Goal: Task Accomplishment & Management: Manage account settings

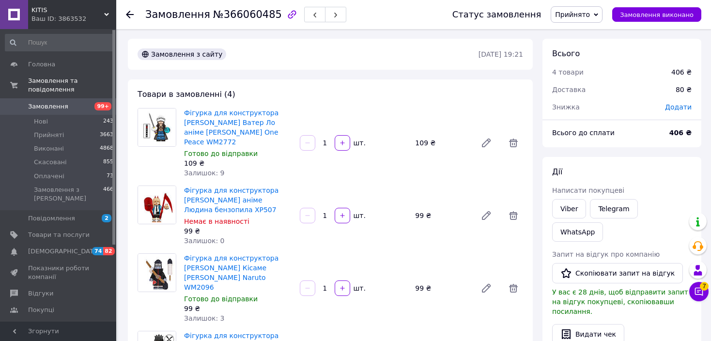
scroll to position [48, 0]
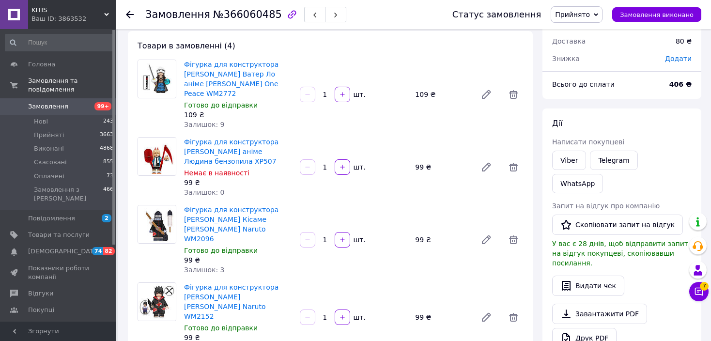
drag, startPoint x: 208, startPoint y: 198, endPoint x: 251, endPoint y: 205, distance: 42.7
copy link "аніме Наруто"
drag, startPoint x: 251, startPoint y: 201, endPoint x: 206, endPoint y: 204, distance: 44.2
drag, startPoint x: 184, startPoint y: 84, endPoint x: 195, endPoint y: 84, distance: 10.7
copy link "Ван Піс"
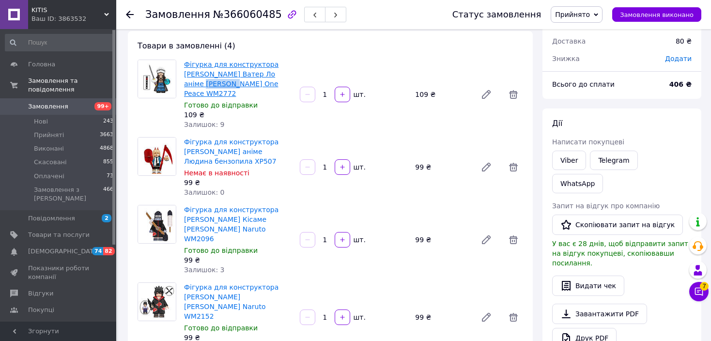
drag, startPoint x: 281, startPoint y: 77, endPoint x: 196, endPoint y: 88, distance: 85.0
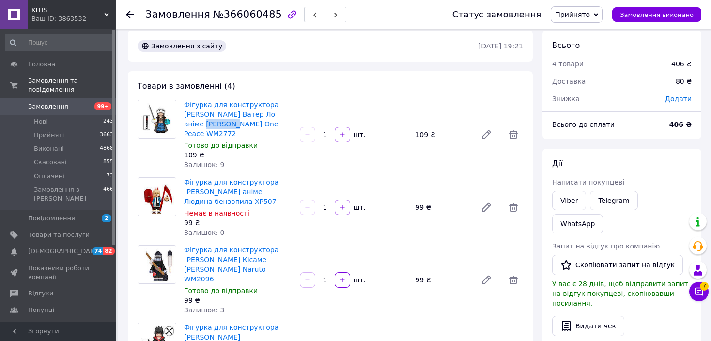
scroll to position [0, 0]
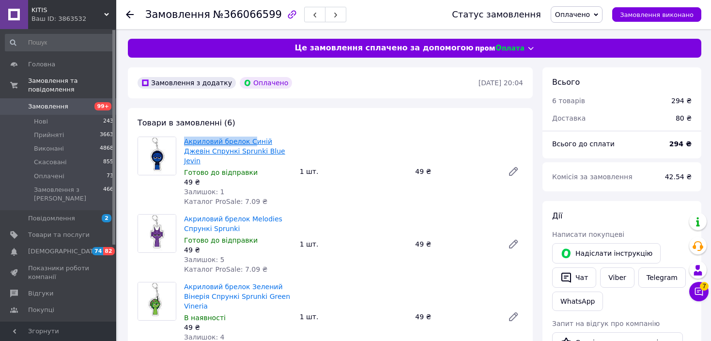
drag, startPoint x: 185, startPoint y: 143, endPoint x: 251, endPoint y: 144, distance: 66.4
drag, startPoint x: 305, startPoint y: 110, endPoint x: 253, endPoint y: 125, distance: 54.8
copy link "Акриловий брелок"
drag, startPoint x: 184, startPoint y: 141, endPoint x: 242, endPoint y: 146, distance: 58.4
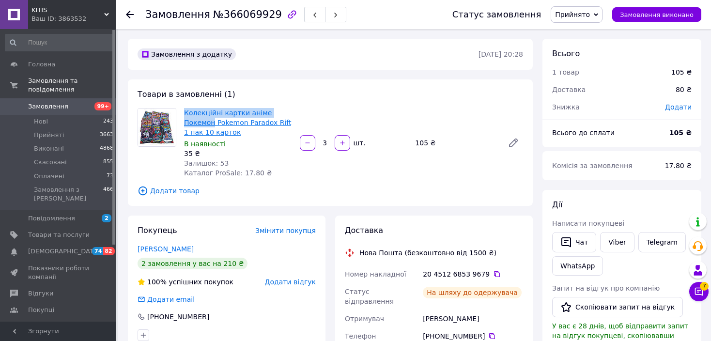
copy link "Колекційні картки аніме Покемон"
drag, startPoint x: 183, startPoint y: 111, endPoint x: 288, endPoint y: 112, distance: 105.7
click at [288, 112] on div "Колекційні картки аніме Покемон Pokemon Paradox Rift 1 пак 10 карток В наявност…" at bounding box center [238, 143] width 116 height 74
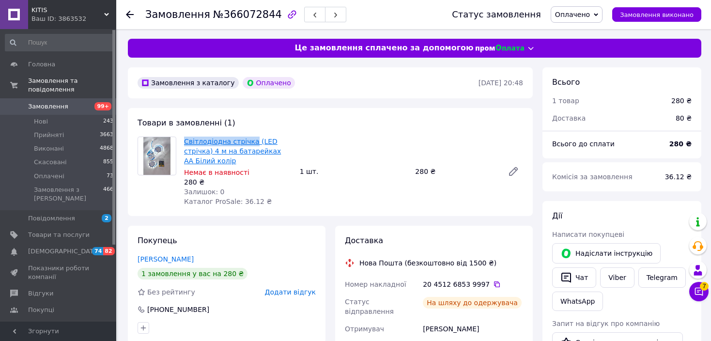
drag, startPoint x: 185, startPoint y: 141, endPoint x: 248, endPoint y: 144, distance: 63.6
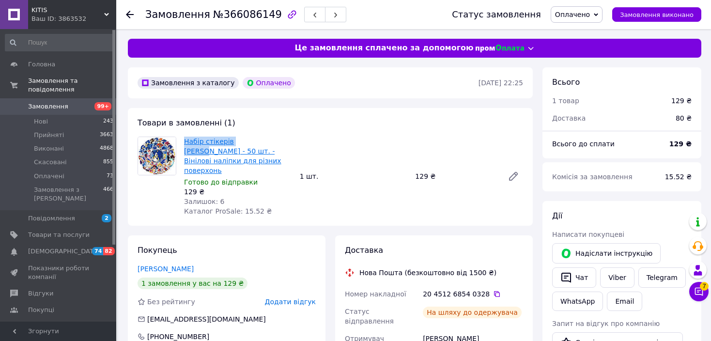
drag, startPoint x: 184, startPoint y: 144, endPoint x: 249, endPoint y: 144, distance: 64.9
click at [249, 144] on link "Набір стікерів Сонік Sonik - 50 шт. - Вінілові наліпки для різних поверхонь" at bounding box center [232, 156] width 97 height 37
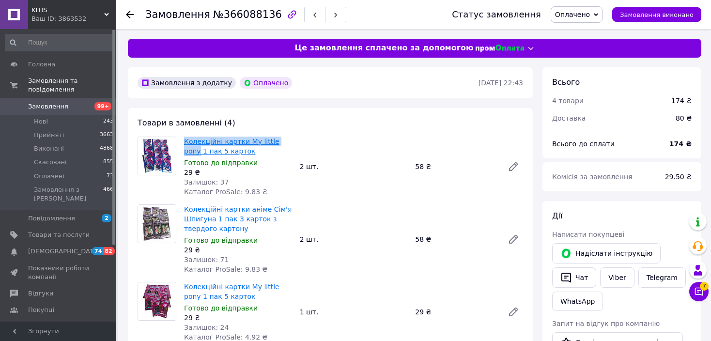
copy div "Колекційні картки My little pony"
drag, startPoint x: 179, startPoint y: 144, endPoint x: 284, endPoint y: 140, distance: 105.7
click at [284, 140] on div "Колекційні картки My little pony 1 пак 5 карток Готово до відправки 29 ₴ Залишо…" at bounding box center [331, 167] width 394 height 60
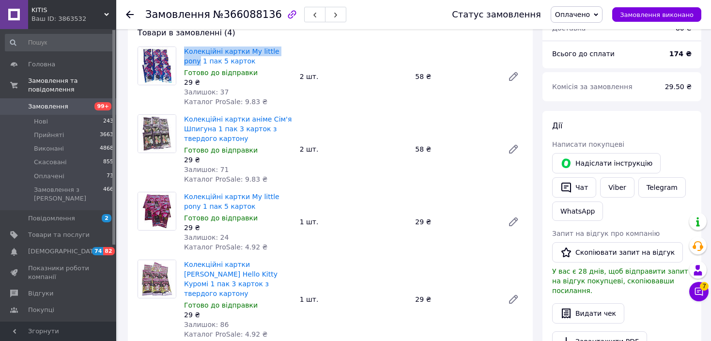
scroll to position [97, 0]
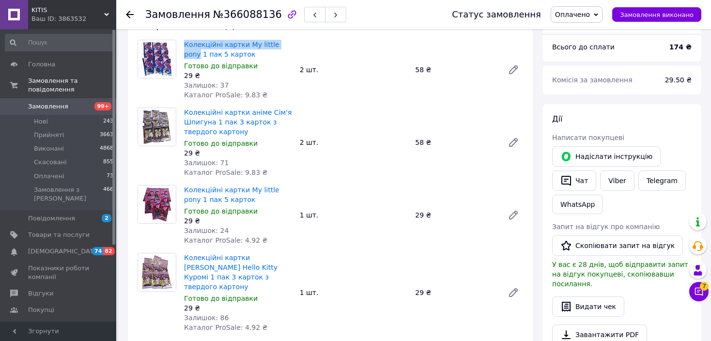
copy div "Колекційні картки My little pony"
click at [360, 112] on div "Колекційні картки аніме Сім'я Шпигуна 1 пак 3 карток з твердого картону Готово …" at bounding box center [353, 143] width 347 height 74
drag, startPoint x: 182, startPoint y: 45, endPoint x: 285, endPoint y: 45, distance: 103.2
click at [285, 45] on div "Колекційні картки My little pony 1 пак 5 карток Готово до відправки 29 ₴ Залишо…" at bounding box center [238, 70] width 116 height 64
copy link "Колекційні картки My little pony"
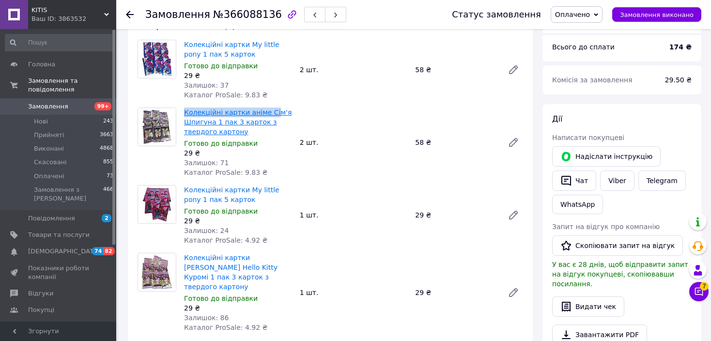
copy link "Колекційні картки аніме Сі"
drag, startPoint x: 181, startPoint y: 116, endPoint x: 269, endPoint y: 113, distance: 88.2
click at [269, 113] on div "Колекційні картки аніме Сім'я Шпигуна 1 пак 3 карток з твердого картону Готово …" at bounding box center [238, 143] width 116 height 74
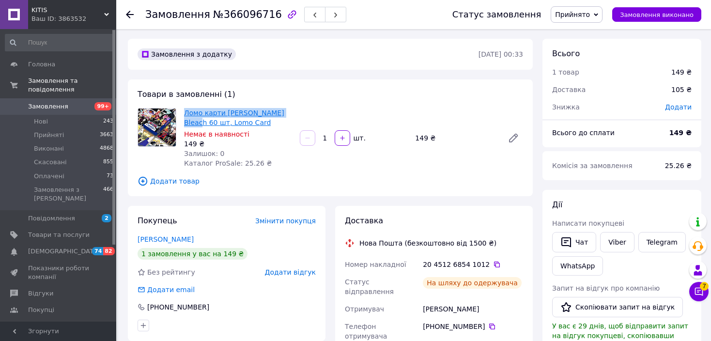
drag, startPoint x: 186, startPoint y: 112, endPoint x: 279, endPoint y: 111, distance: 93.1
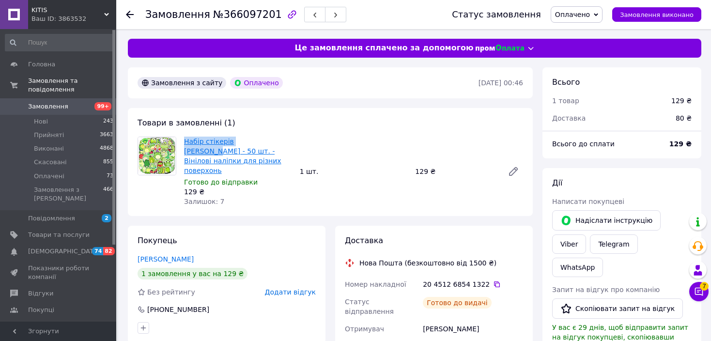
drag, startPoint x: 184, startPoint y: 139, endPoint x: 263, endPoint y: 138, distance: 79.5
click at [263, 138] on div "Набір стікерів [PERSON_NAME] - 50 шт. - Вінілові наліпки для різних поверхонь Г…" at bounding box center [238, 172] width 116 height 74
copy link "Набір стікерів [PERSON_NAME]"
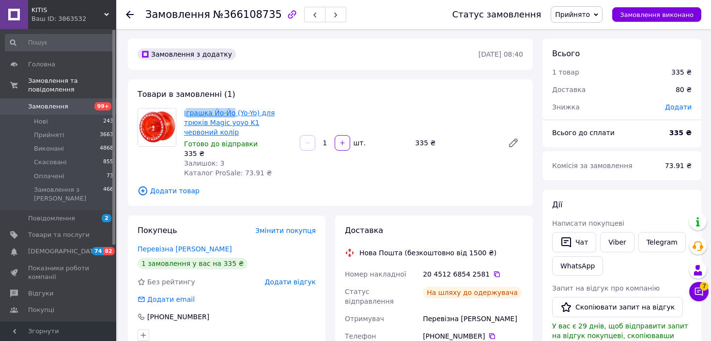
drag, startPoint x: 186, startPoint y: 112, endPoint x: 232, endPoint y: 113, distance: 45.6
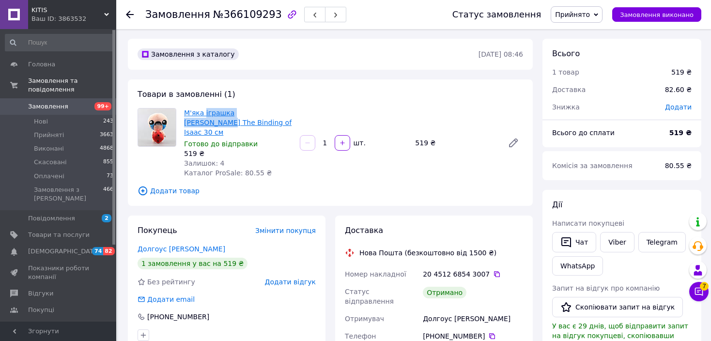
drag, startPoint x: 203, startPoint y: 114, endPoint x: 263, endPoint y: 113, distance: 60.1
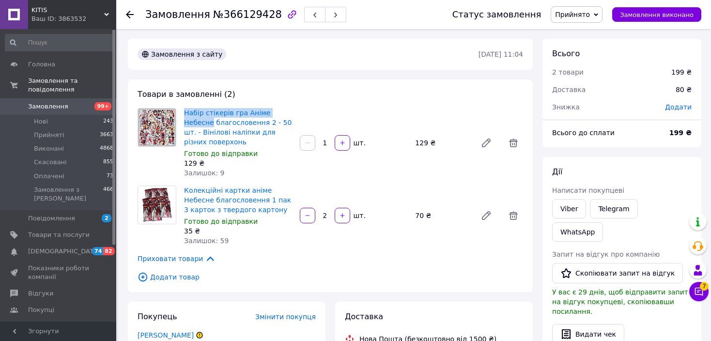
drag, startPoint x: 186, startPoint y: 112, endPoint x: 296, endPoint y: 109, distance: 110.6
drag, startPoint x: 183, startPoint y: 183, endPoint x: 302, endPoint y: 179, distance: 118.8
click at [302, 184] on div "Колекційні картки аніме Небесне благословення 1 пак 3 карток з твердого картону…" at bounding box center [353, 216] width 347 height 64
copy link "Колекційні картки аніме Небесне"
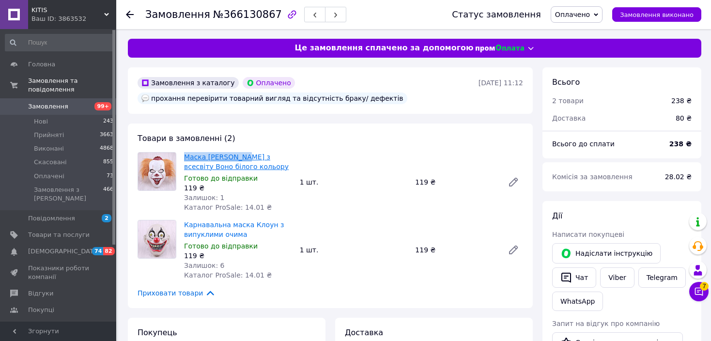
drag, startPoint x: 182, startPoint y: 160, endPoint x: 240, endPoint y: 155, distance: 58.4
click at [240, 155] on div "Маска Пеннівайз з всесвіту Воно білого кольору Готово до відправки 119 ₴ Залишо…" at bounding box center [238, 182] width 116 height 64
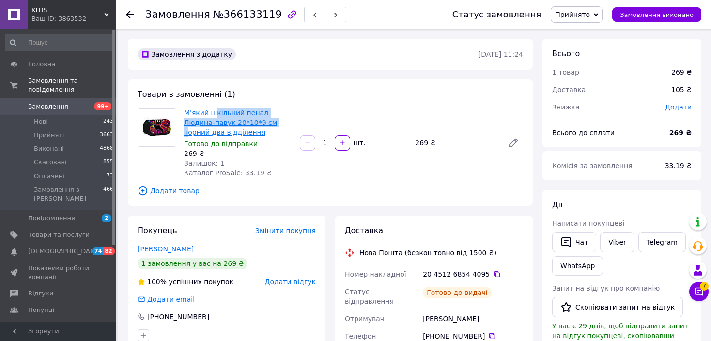
drag, startPoint x: 211, startPoint y: 111, endPoint x: 244, endPoint y: 119, distance: 33.7
drag, startPoint x: 212, startPoint y: 114, endPoint x: 239, endPoint y: 115, distance: 27.1
copy link "шкільний пенал"
drag, startPoint x: 210, startPoint y: 112, endPoint x: 256, endPoint y: 116, distance: 46.2
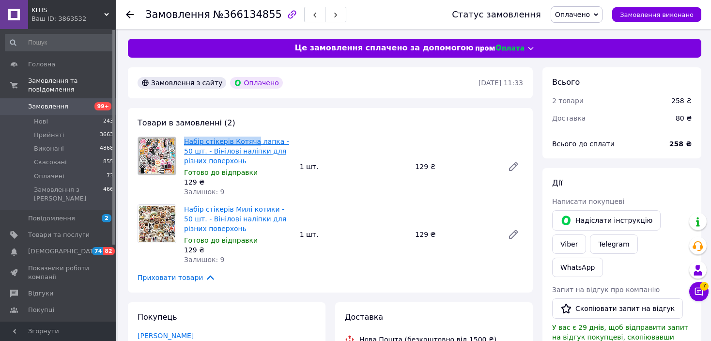
drag, startPoint x: 183, startPoint y: 144, endPoint x: 250, endPoint y: 143, distance: 67.4
click at [250, 143] on div "Набір стікерів Котяча лапка - 50 шт. - Вінілові наліпки для різних поверхонь Го…" at bounding box center [238, 167] width 116 height 64
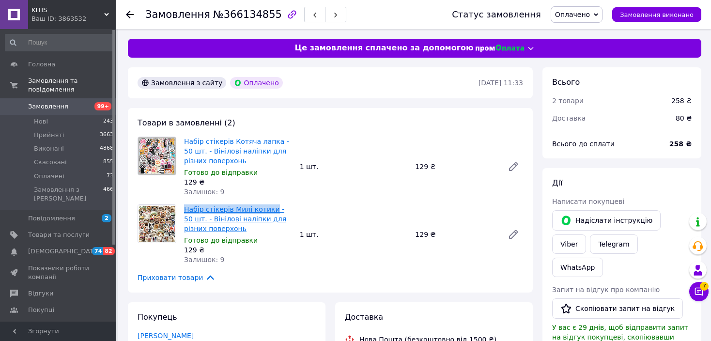
drag, startPoint x: 186, startPoint y: 209, endPoint x: 267, endPoint y: 210, distance: 81.4
copy link "Набір стікерів Милі котики"
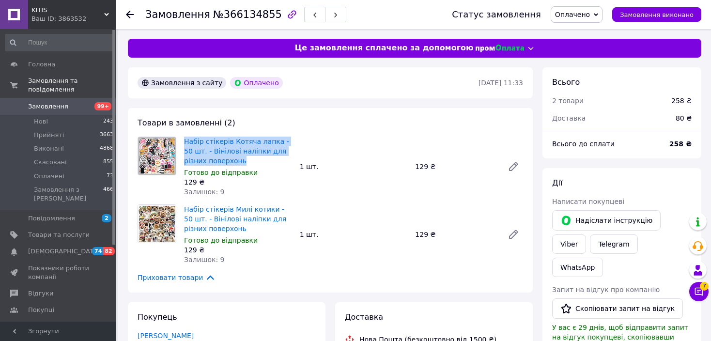
drag, startPoint x: 185, startPoint y: 143, endPoint x: 232, endPoint y: 162, distance: 51.3
copy link "Набір стікерів Котяча лапка - 50 шт. - Вінілові наліпки для різних поверхонь"
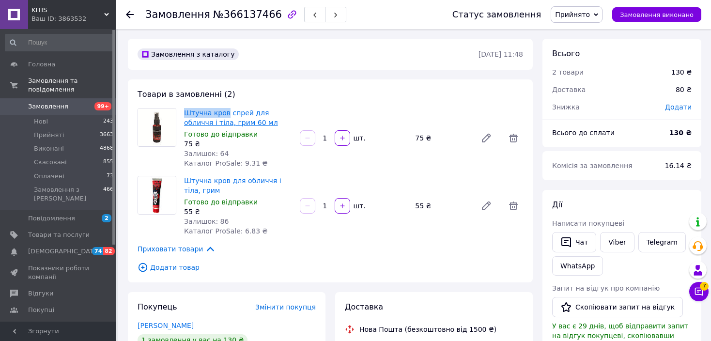
copy link "Штучна кров"
drag, startPoint x: 182, startPoint y: 114, endPoint x: 223, endPoint y: 111, distance: 41.3
click at [223, 111] on div "Штучна кров спрей для обличчя і тіла, грим 60 мл Готово до відправки 75 ₴ Залиш…" at bounding box center [238, 138] width 116 height 64
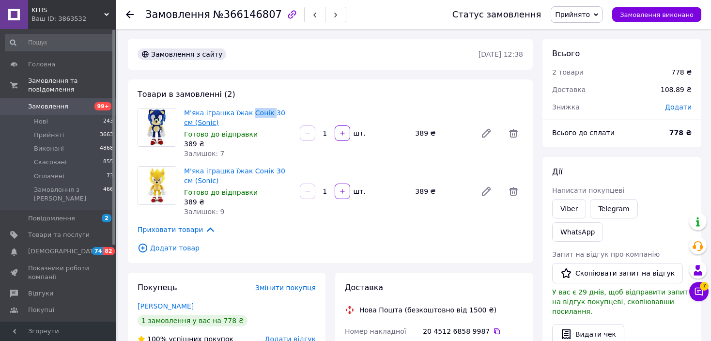
drag, startPoint x: 245, startPoint y: 113, endPoint x: 263, endPoint y: 113, distance: 17.9
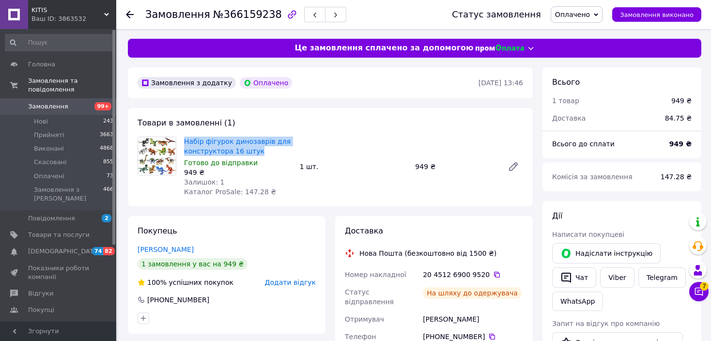
drag, startPoint x: 184, startPoint y: 142, endPoint x: 254, endPoint y: 150, distance: 71.2
click at [254, 150] on span "Набір фігурок динозаврів для конструктора 16 штук" at bounding box center [238, 146] width 108 height 19
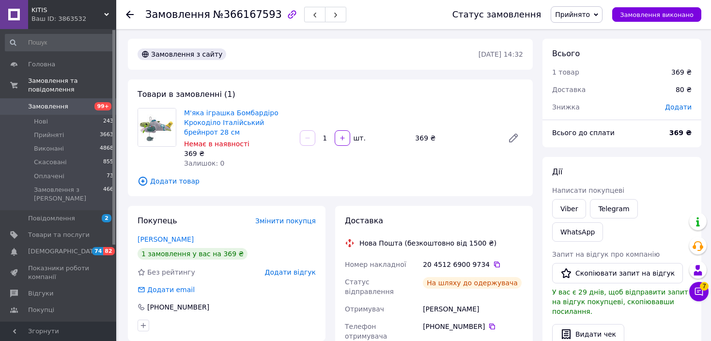
drag, startPoint x: 254, startPoint y: 123, endPoint x: 290, endPoint y: 126, distance: 36.0
drag, startPoint x: 290, startPoint y: 126, endPoint x: 255, endPoint y: 126, distance: 34.4
click at [255, 126] on span "М'яка іграшка Бомбардіро Крокоділо Італійський брейнрот 28 см" at bounding box center [238, 122] width 108 height 29
copy link "брейнрот"
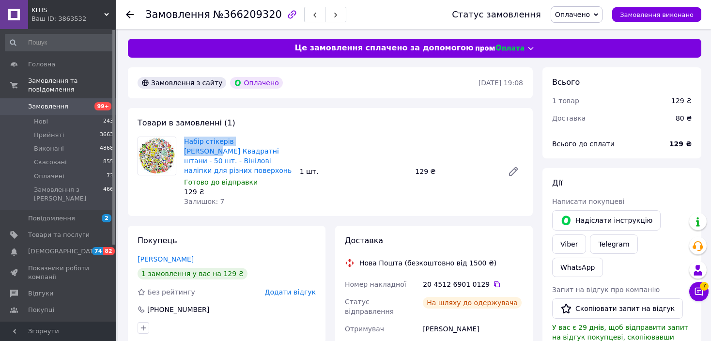
drag, startPoint x: 186, startPoint y: 141, endPoint x: 261, endPoint y: 144, distance: 75.7
drag, startPoint x: 363, startPoint y: 116, endPoint x: 159, endPoint y: 126, distance: 203.8
click at [362, 116] on div "Товари в замовленні (1) Набір стікерів Губка Боб Квадратні штани - 50 шт. - Він…" at bounding box center [330, 162] width 405 height 108
drag, startPoint x: 183, startPoint y: 142, endPoint x: 262, endPoint y: 152, distance: 79.7
click at [262, 152] on div "Набір стікерів Губка Боб Квадратні штани - 50 шт. - Вінілові наліпки для різних…" at bounding box center [238, 172] width 116 height 74
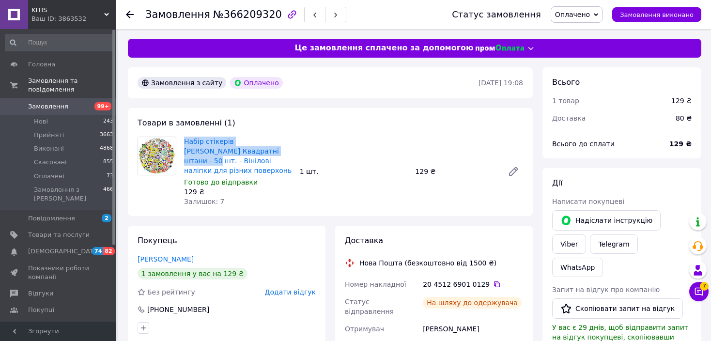
copy link "Набір стікерів Губка Боб Квадратні штани - 50 шт."
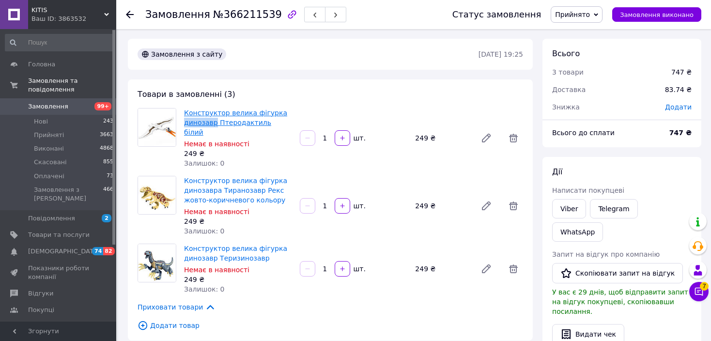
copy link "динозавр"
drag, startPoint x: 184, startPoint y: 125, endPoint x: 212, endPoint y: 126, distance: 28.7
click at [212, 126] on div "Конструктор велика фігурка динозавр Птеродактиль білий Немає в наявності 249 ₴ …" at bounding box center [238, 138] width 116 height 64
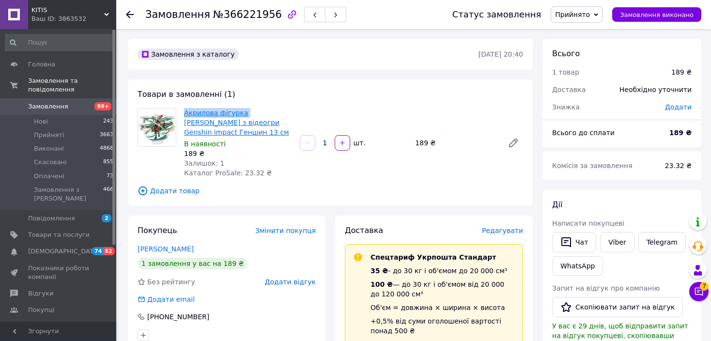
drag, startPoint x: 185, startPoint y: 115, endPoint x: 243, endPoint y: 115, distance: 58.2
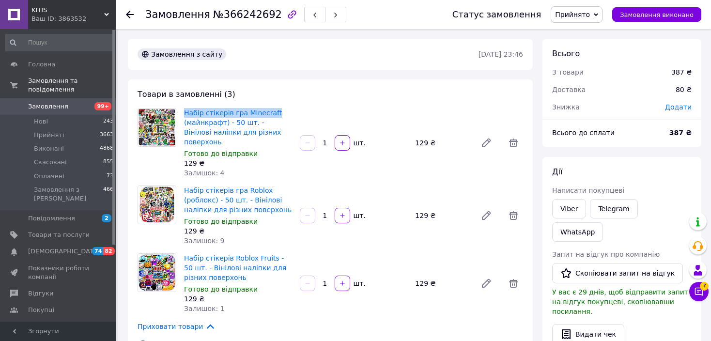
drag, startPoint x: 181, startPoint y: 112, endPoint x: 273, endPoint y: 111, distance: 92.1
click at [273, 111] on div "Набір стікерів гра Minecraft (майнкрафт) - 50 шт. - Вінілові наліпки для різних…" at bounding box center [238, 143] width 116 height 74
copy link "Набір стікерів гра Minecraft"
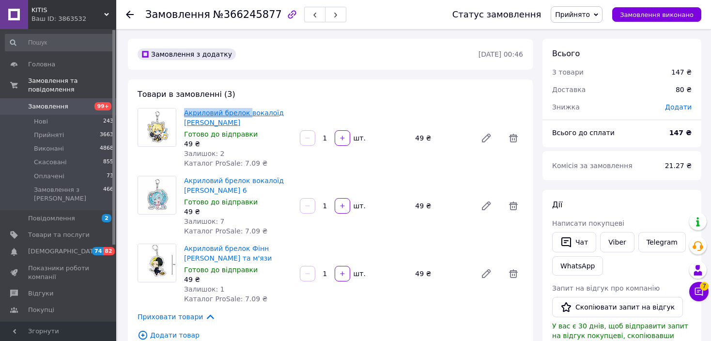
copy link "Акриловий брелок"
drag, startPoint x: 183, startPoint y: 112, endPoint x: 245, endPoint y: 113, distance: 62.5
click at [245, 113] on div "Акриловий брелок вокалоїд Кагаміне Лен Готово до відправки 49 ₴ Залишок: 2 Ката…" at bounding box center [238, 138] width 116 height 64
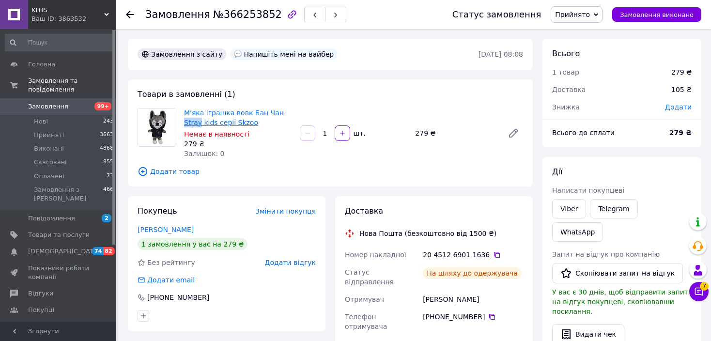
drag, startPoint x: 274, startPoint y: 114, endPoint x: 287, endPoint y: 117, distance: 13.8
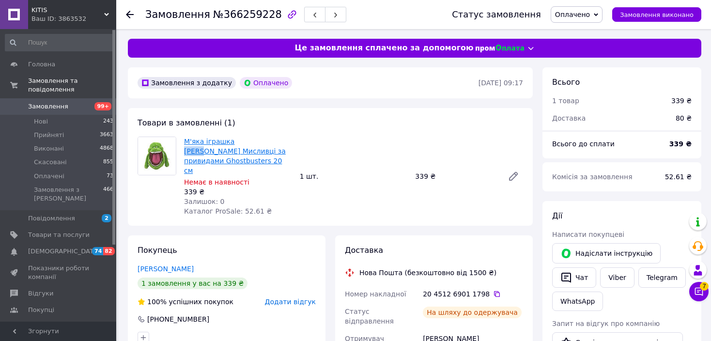
drag, startPoint x: 228, startPoint y: 140, endPoint x: 248, endPoint y: 144, distance: 20.3
